Goal: Information Seeking & Learning: Learn about a topic

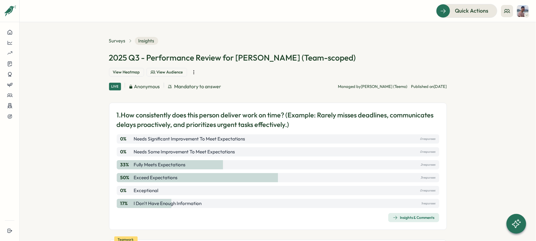
click at [187, 68] on button "View Audience" at bounding box center [166, 72] width 41 height 9
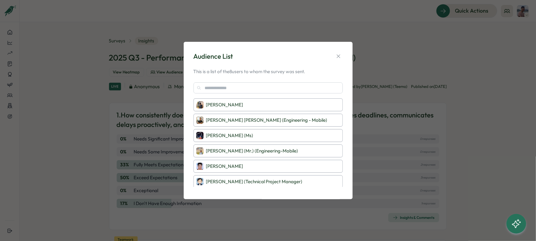
scroll to position [31, 0]
click at [437, 153] on div "Audience List This is a list of the 8 users to whom the survey was sent. [PERSO…" at bounding box center [268, 120] width 536 height 241
click at [414, 181] on div "Audience List This is a list of the 8 users to whom the survey was sent. [PERSO…" at bounding box center [268, 120] width 536 height 241
click at [344, 57] on div "Audience List This is a list of the 8 users to whom the survey was sent. [PERSO…" at bounding box center [268, 120] width 154 height 143
click at [339, 56] on icon "button" at bounding box center [338, 56] width 6 height 6
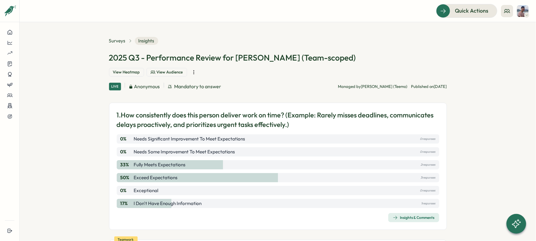
click at [403, 213] on span "Insights & Comments" at bounding box center [414, 217] width 42 height 9
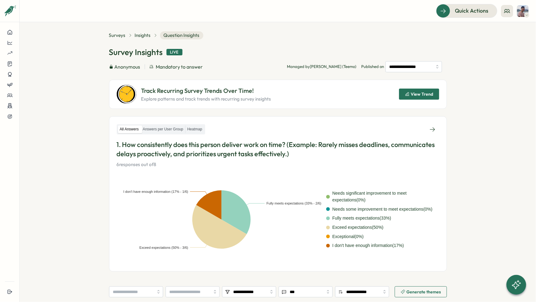
scroll to position [4, 0]
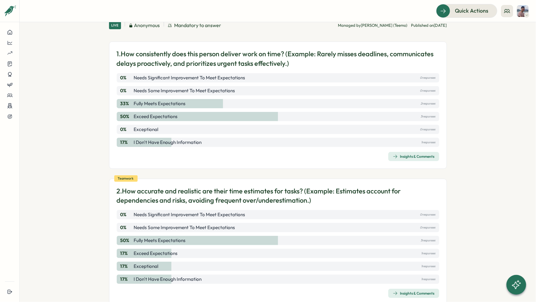
scroll to position [61, 0]
click at [404, 240] on div "Insights & Comments" at bounding box center [414, 292] width 42 height 5
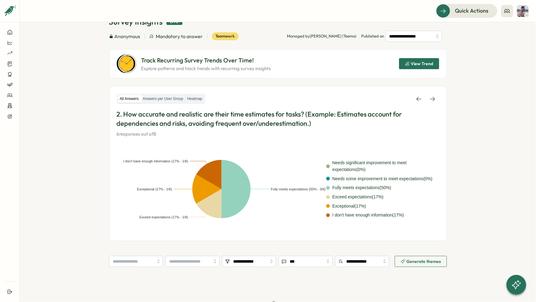
scroll to position [36, 0]
click at [74, 203] on section "**********" at bounding box center [278, 161] width 516 height 279
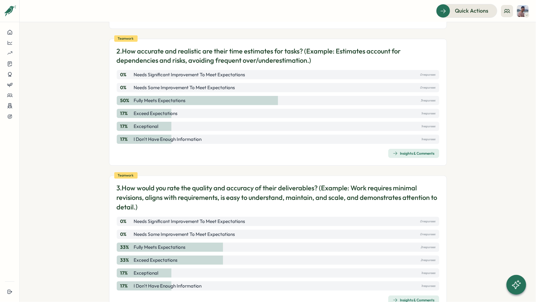
scroll to position [201, 0]
click at [422, 240] on span "Insights & Comments" at bounding box center [414, 299] width 42 height 9
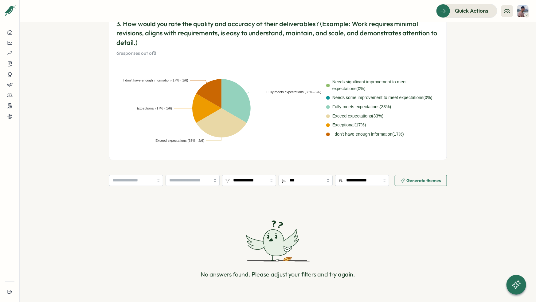
scroll to position [127, 0]
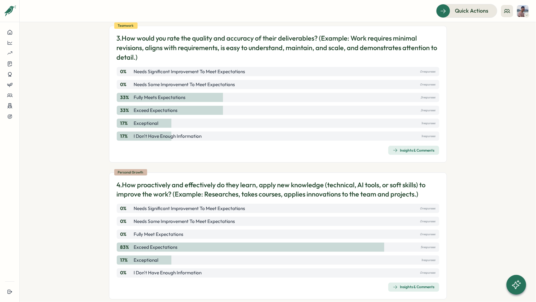
scroll to position [352, 0]
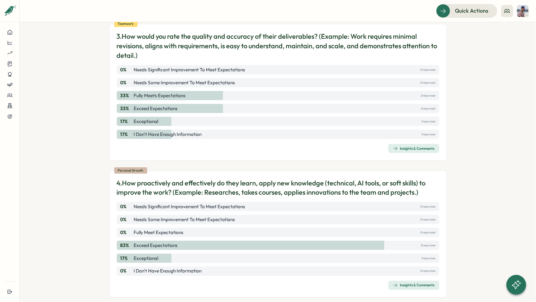
click at [417, 240] on button "Insights & Comments" at bounding box center [413, 284] width 51 height 9
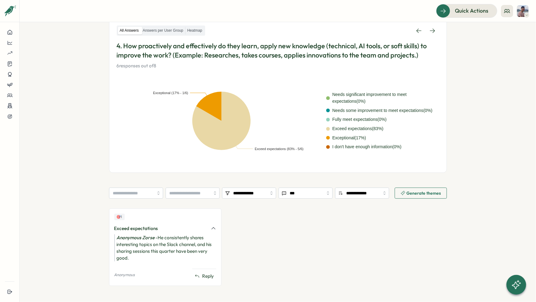
scroll to position [105, 0]
click at [88, 222] on section "**********" at bounding box center [278, 161] width 516 height 279
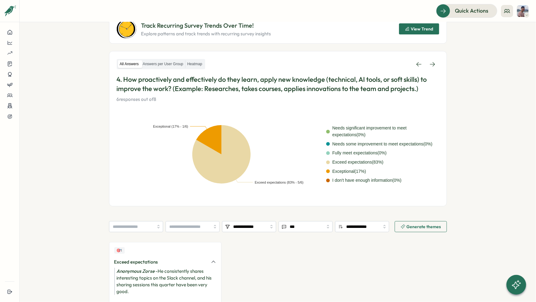
scroll to position [65, 0]
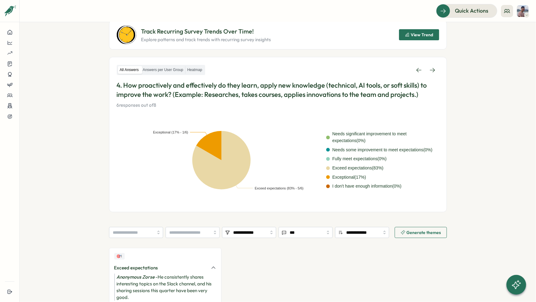
click at [88, 222] on section "**********" at bounding box center [278, 161] width 516 height 279
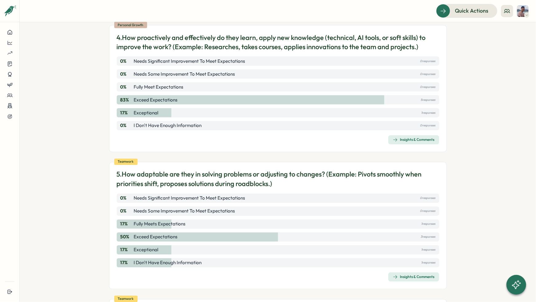
scroll to position [500, 0]
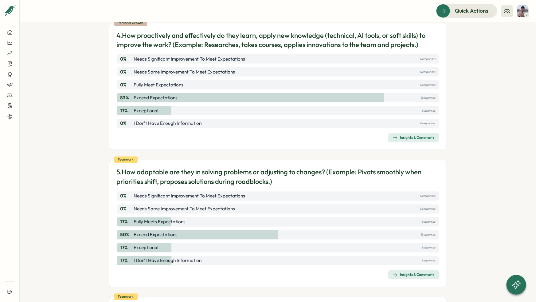
click at [415, 240] on span "Insights & Comments" at bounding box center [414, 274] width 42 height 9
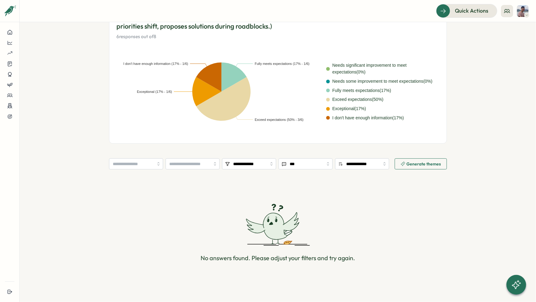
scroll to position [133, 0]
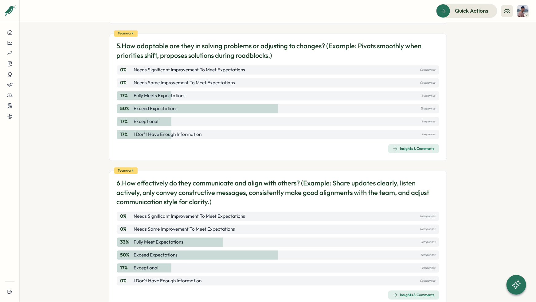
scroll to position [627, 0]
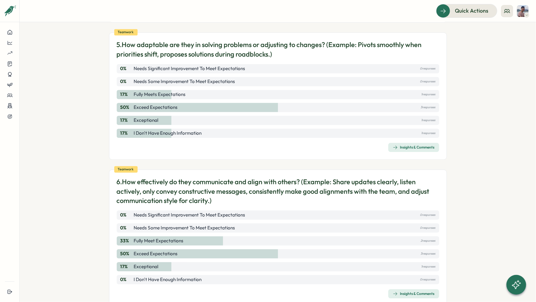
click at [415, 240] on div "Insights & Comments" at bounding box center [414, 293] width 42 height 5
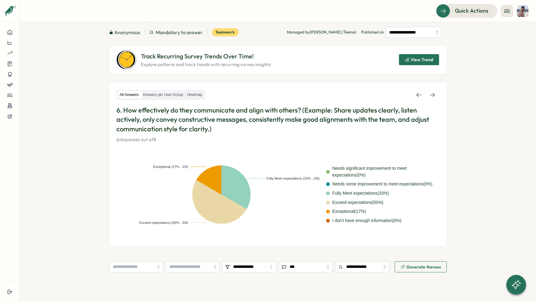
scroll to position [40, 0]
click at [163, 222] on text "Exceed expectations (50% - 3/6)" at bounding box center [163, 223] width 49 height 4
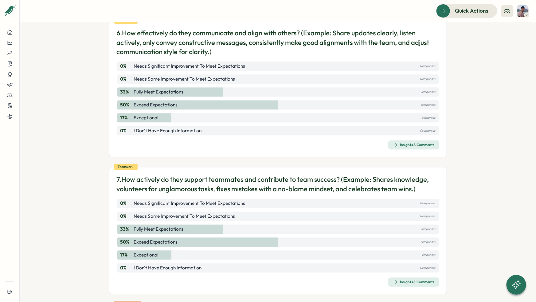
scroll to position [777, 0]
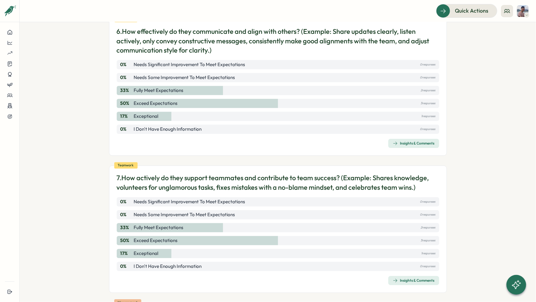
click at [396, 240] on icon "button" at bounding box center [395, 280] width 5 height 5
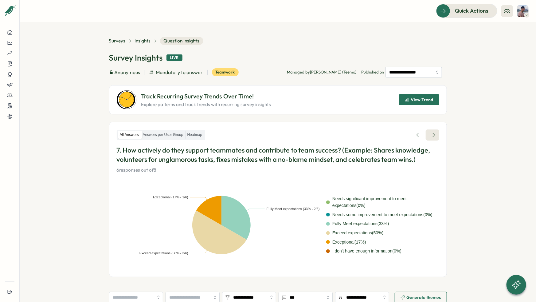
click at [429, 135] on icon at bounding box center [432, 135] width 6 height 6
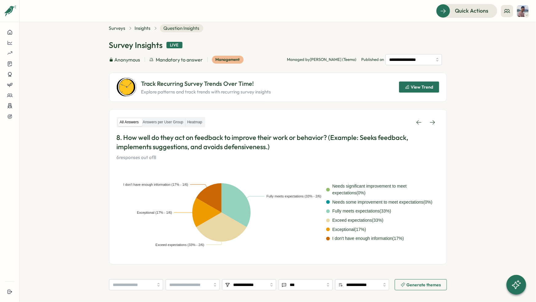
scroll to position [12, 0]
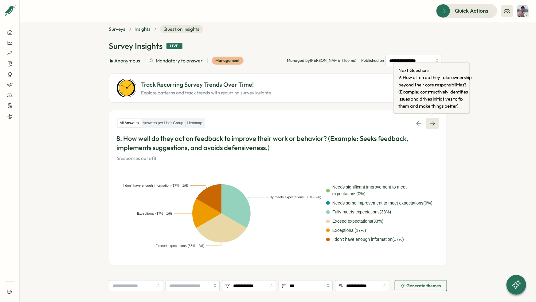
click at [431, 120] on icon at bounding box center [432, 123] width 6 height 6
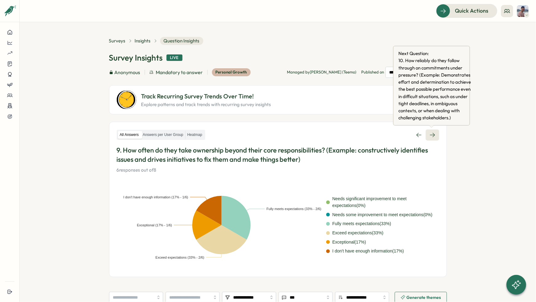
click at [433, 135] on icon at bounding box center [432, 135] width 6 height 6
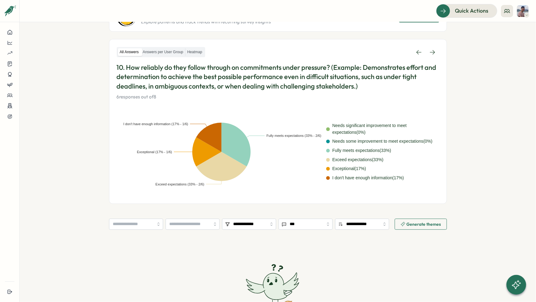
scroll to position [82, 0]
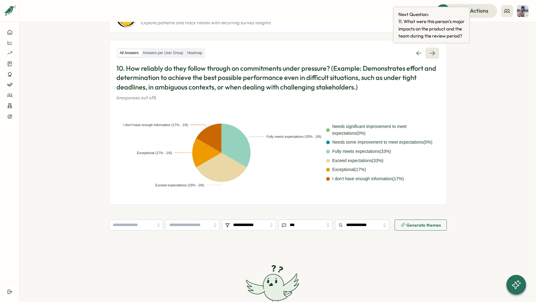
click at [432, 53] on icon at bounding box center [432, 53] width 6 height 6
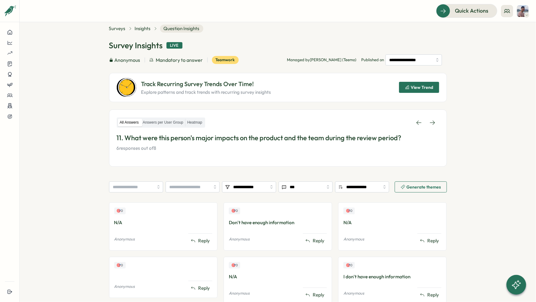
scroll to position [13, 0]
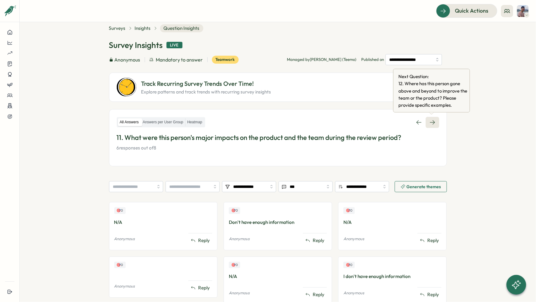
click at [429, 120] on icon at bounding box center [432, 122] width 6 height 6
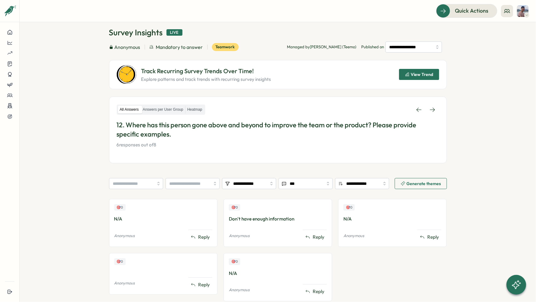
scroll to position [26, 0]
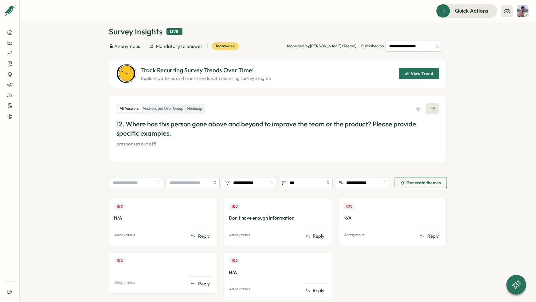
click at [431, 111] on icon at bounding box center [432, 109] width 6 height 6
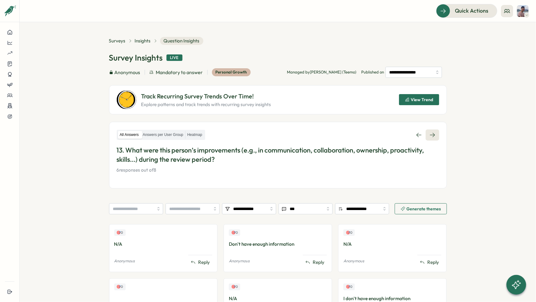
click at [429, 132] on icon at bounding box center [432, 135] width 6 height 6
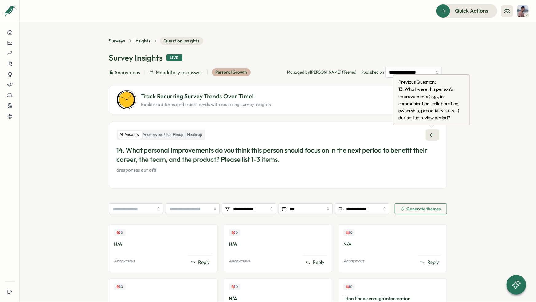
click at [434, 136] on icon at bounding box center [432, 135] width 6 height 6
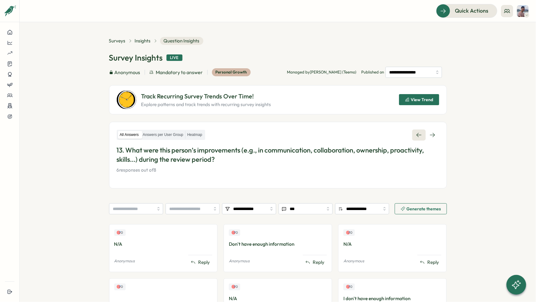
click at [417, 138] on link at bounding box center [419, 134] width 14 height 11
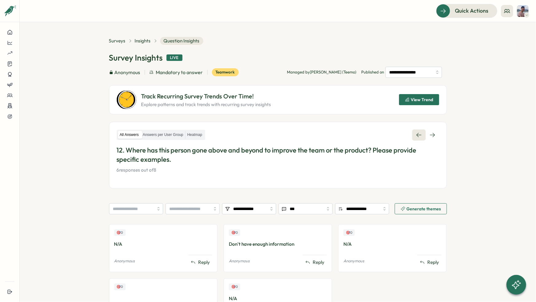
click at [417, 136] on icon at bounding box center [419, 135] width 6 height 6
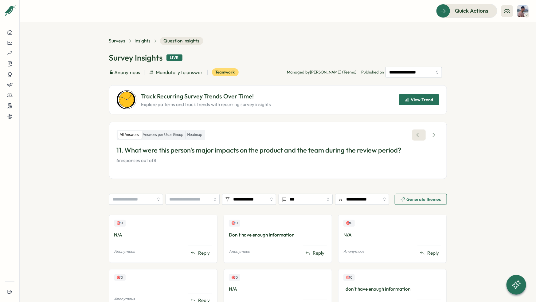
click at [417, 136] on icon at bounding box center [419, 135] width 6 height 6
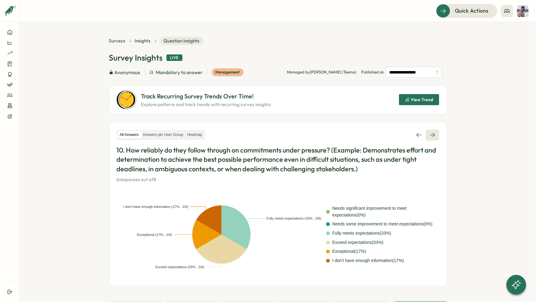
click at [426, 133] on link at bounding box center [433, 134] width 14 height 11
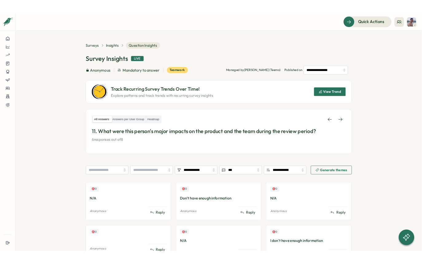
scroll to position [35, 0]
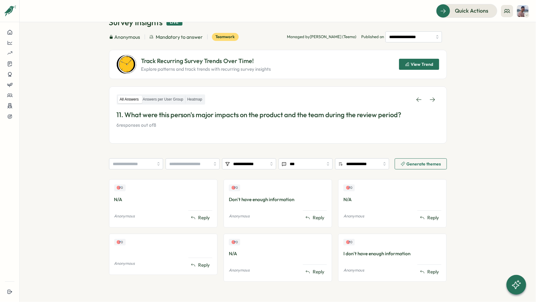
click at [491, 107] on section "**********" at bounding box center [278, 161] width 516 height 279
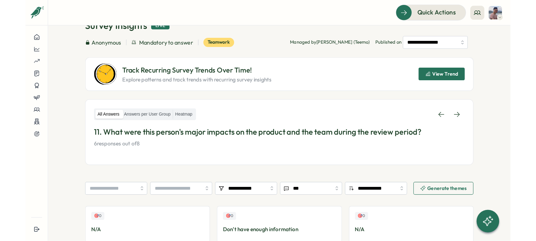
scroll to position [0, 0]
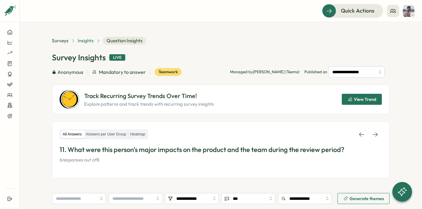
click at [85, 40] on span "Insights" at bounding box center [86, 40] width 16 height 7
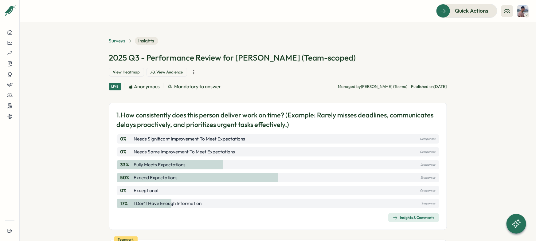
click at [118, 41] on span "Surveys" at bounding box center [117, 40] width 17 height 7
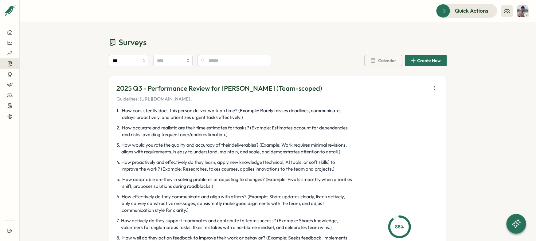
scroll to position [1490, 0]
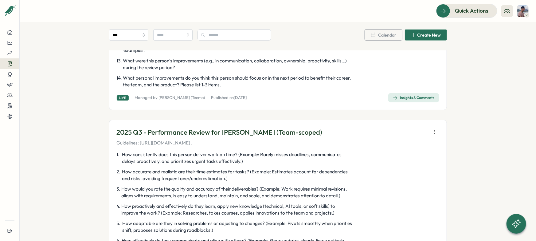
click at [281, 131] on p "2025 Q3 - Performance Review for [PERSON_NAME] (Team-scoped)" at bounding box center [220, 132] width 206 height 10
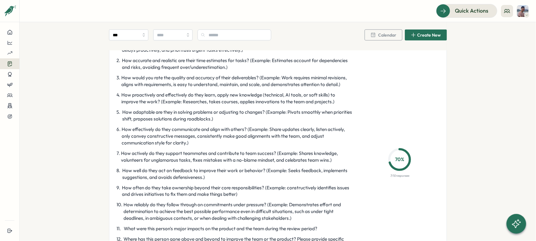
scroll to position [1670, 0]
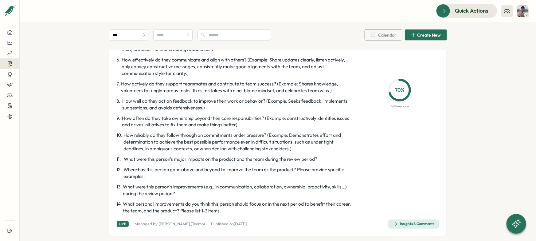
click at [402, 223] on div "Insights & Comments" at bounding box center [414, 223] width 42 height 5
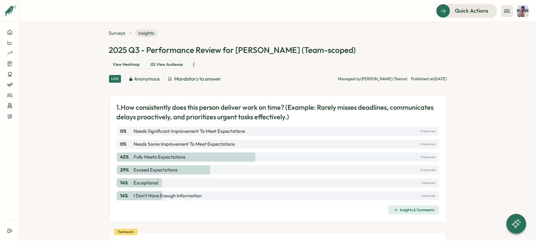
scroll to position [9, 0]
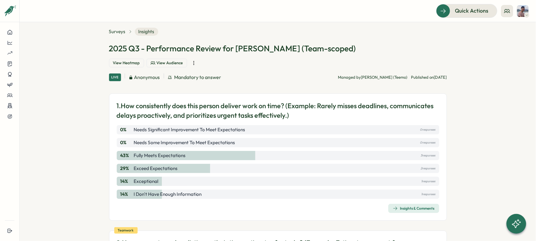
click at [187, 59] on button "View Audience" at bounding box center [166, 63] width 41 height 9
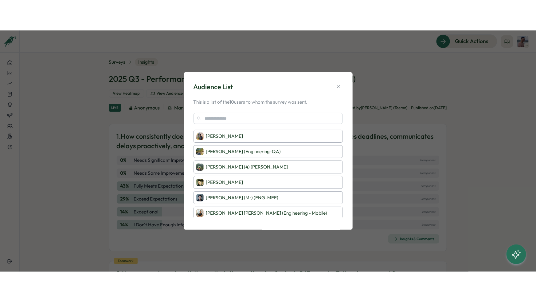
scroll to position [0, 0]
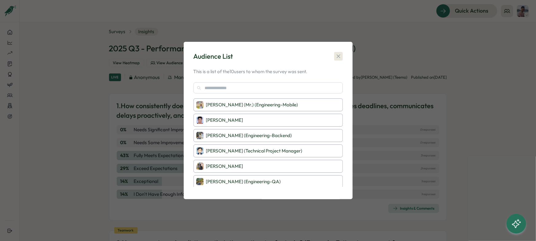
click at [340, 55] on icon "button" at bounding box center [338, 56] width 6 height 6
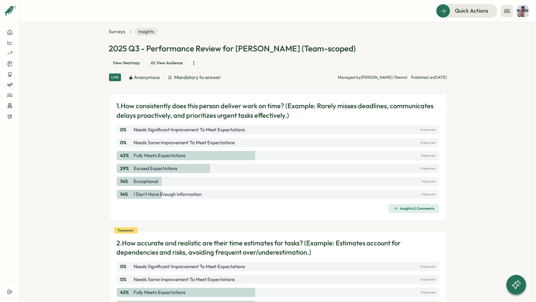
click at [412, 204] on span "Insights & Comments" at bounding box center [414, 208] width 42 height 9
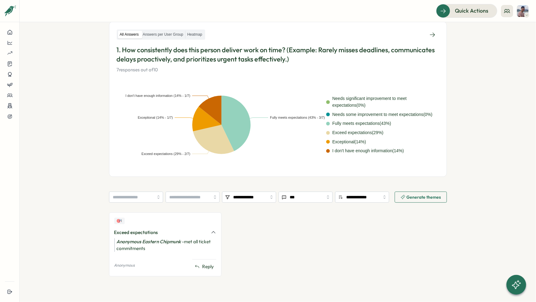
scroll to position [98, 0]
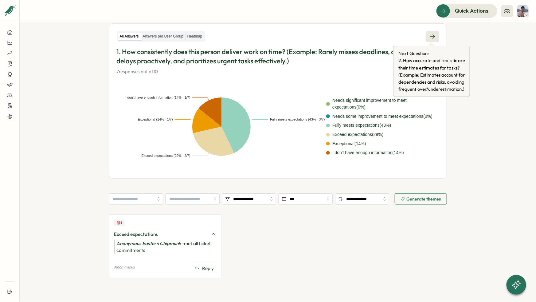
click at [433, 38] on icon at bounding box center [432, 36] width 6 height 6
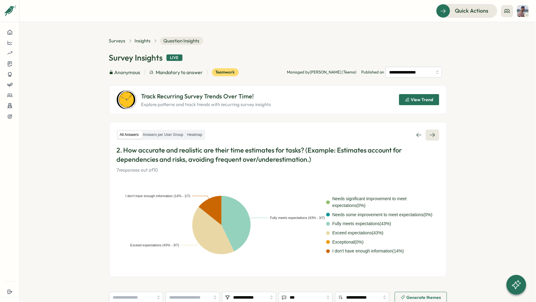
click at [431, 132] on icon at bounding box center [432, 135] width 6 height 6
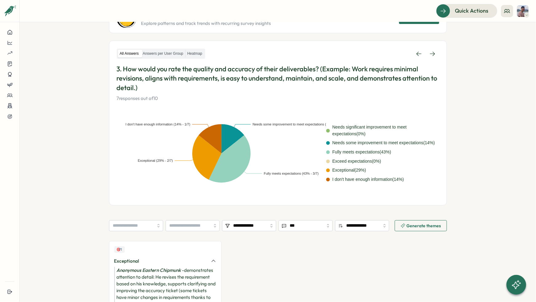
scroll to position [79, 0]
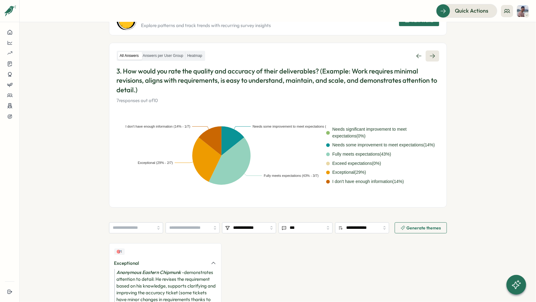
click at [436, 57] on link at bounding box center [433, 55] width 14 height 11
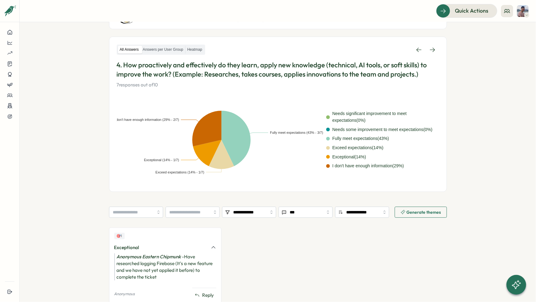
scroll to position [83, 0]
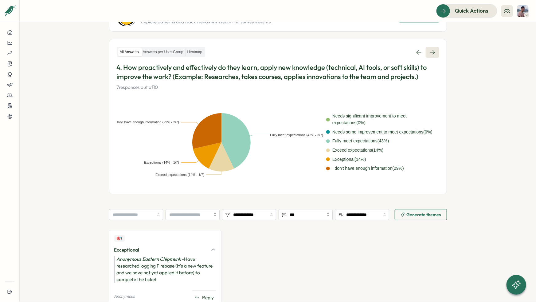
click at [430, 56] on link at bounding box center [433, 52] width 14 height 11
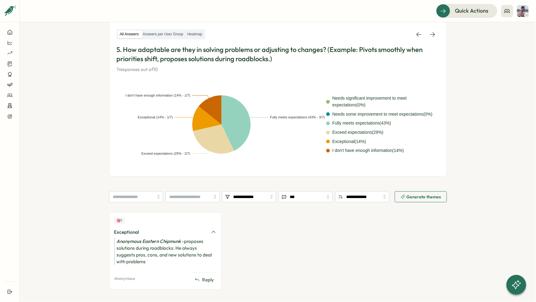
scroll to position [102, 0]
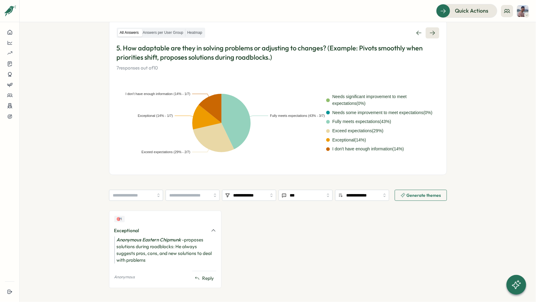
click at [432, 33] on icon at bounding box center [432, 33] width 6 height 6
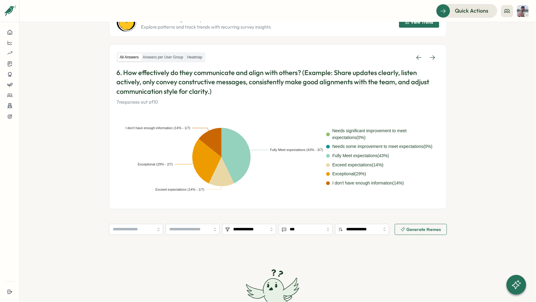
scroll to position [76, 0]
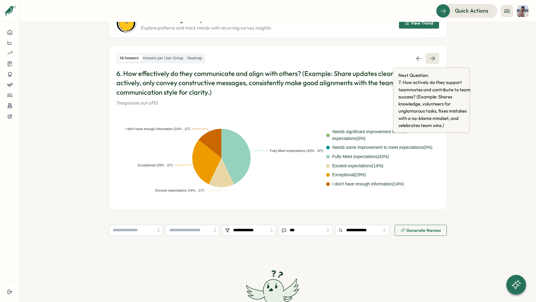
click at [430, 55] on icon at bounding box center [432, 58] width 6 height 6
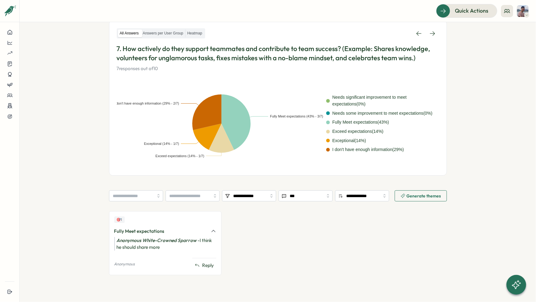
scroll to position [102, 0]
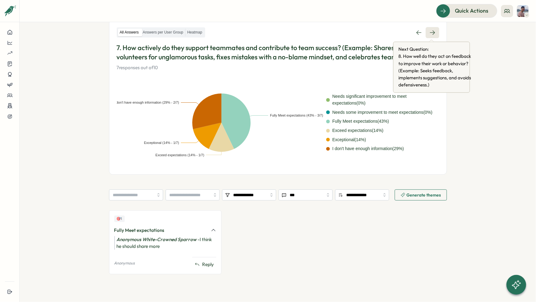
click at [431, 29] on icon at bounding box center [432, 32] width 6 height 6
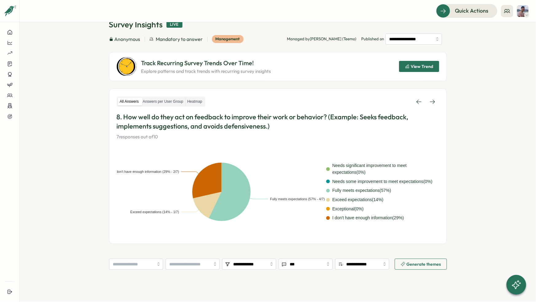
scroll to position [29, 0]
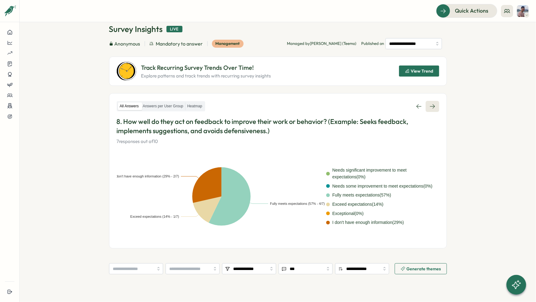
click at [433, 110] on link at bounding box center [433, 106] width 14 height 11
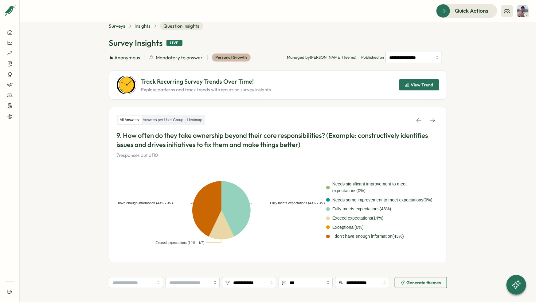
scroll to position [12, 0]
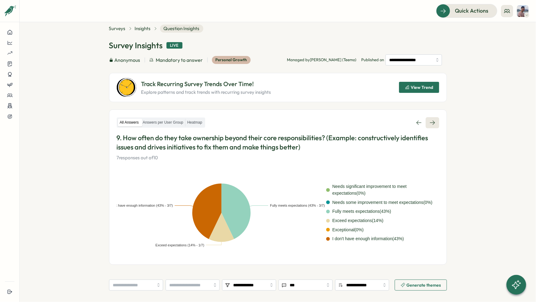
click at [432, 124] on icon at bounding box center [432, 122] width 5 height 4
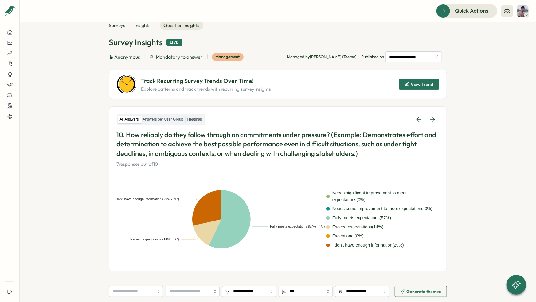
scroll to position [15, 0]
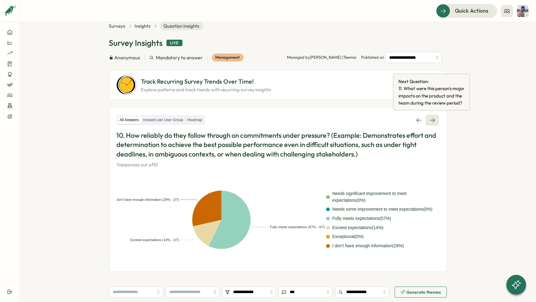
click at [429, 123] on icon at bounding box center [432, 120] width 6 height 6
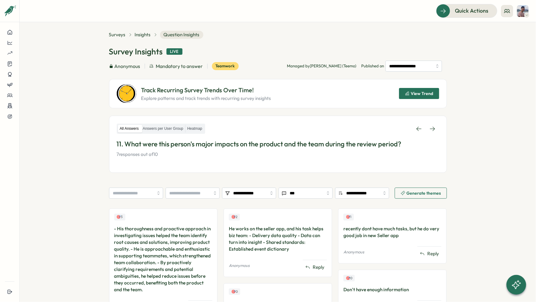
scroll to position [12, 0]
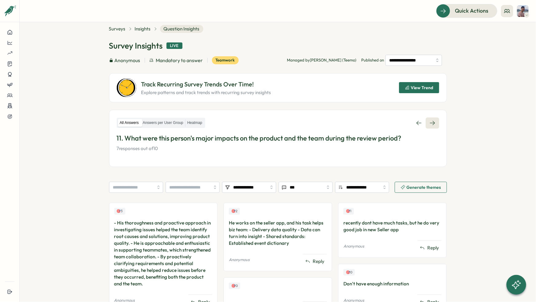
click at [432, 125] on icon at bounding box center [432, 123] width 6 height 6
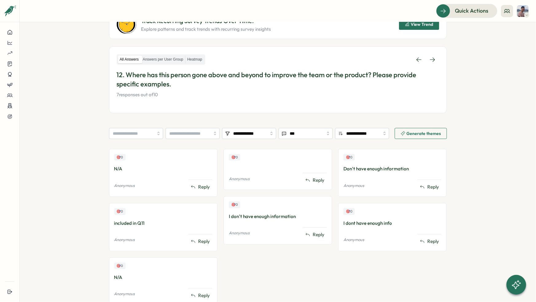
scroll to position [41, 0]
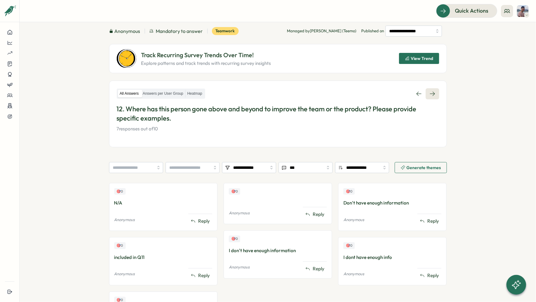
click at [430, 97] on link at bounding box center [433, 93] width 14 height 11
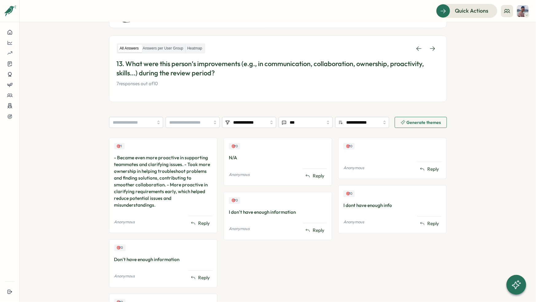
scroll to position [69, 0]
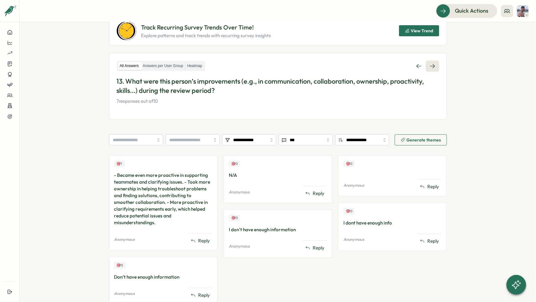
click at [430, 65] on icon at bounding box center [432, 66] width 5 height 4
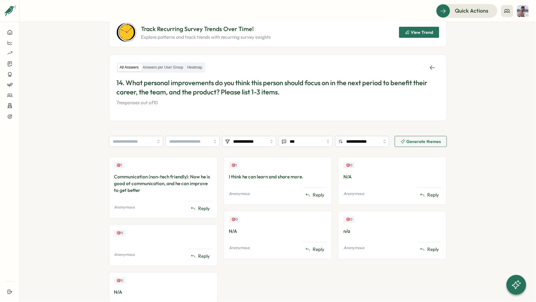
scroll to position [71, 0]
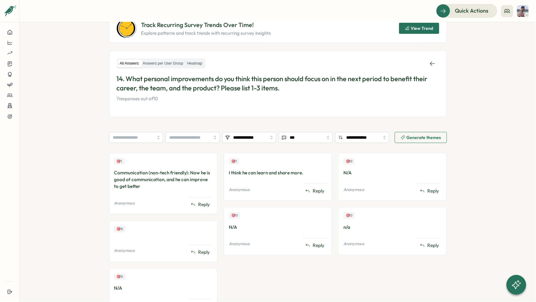
click at [29, 240] on section "**********" at bounding box center [278, 161] width 516 height 279
